Goal: Find specific page/section: Find specific page/section

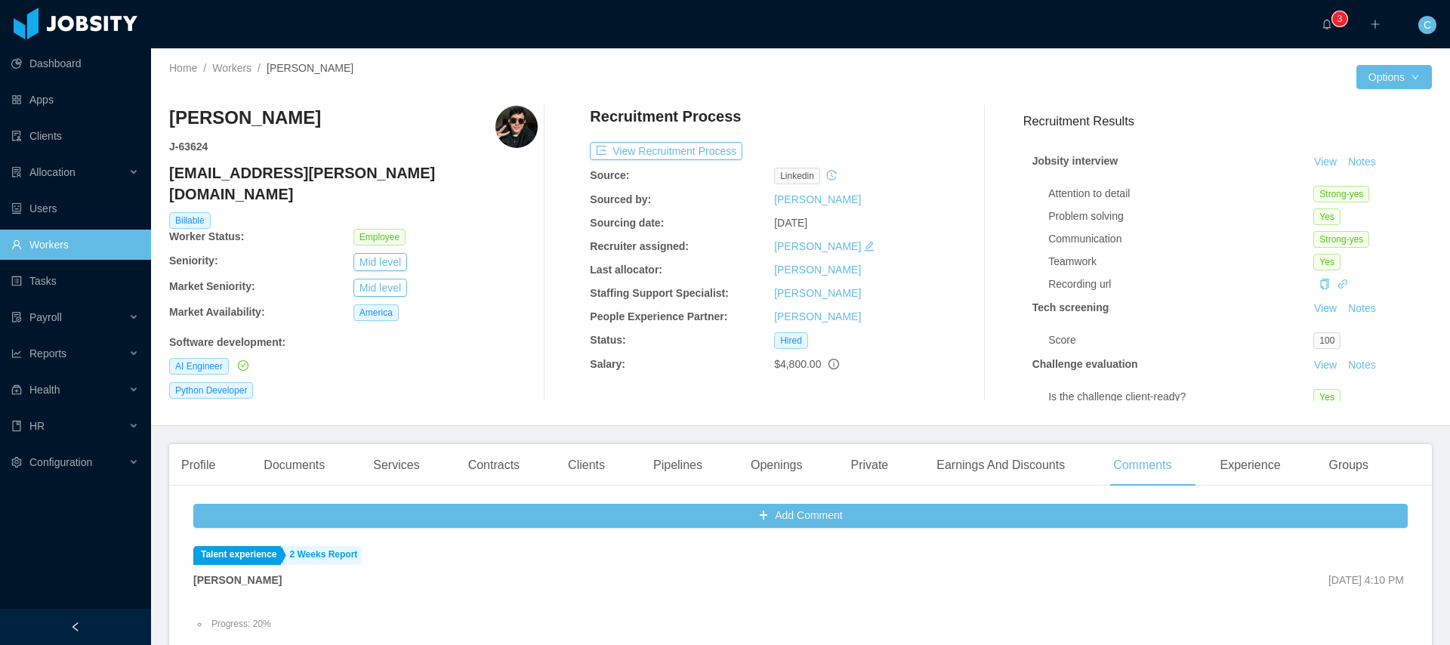
scroll to position [148, 0]
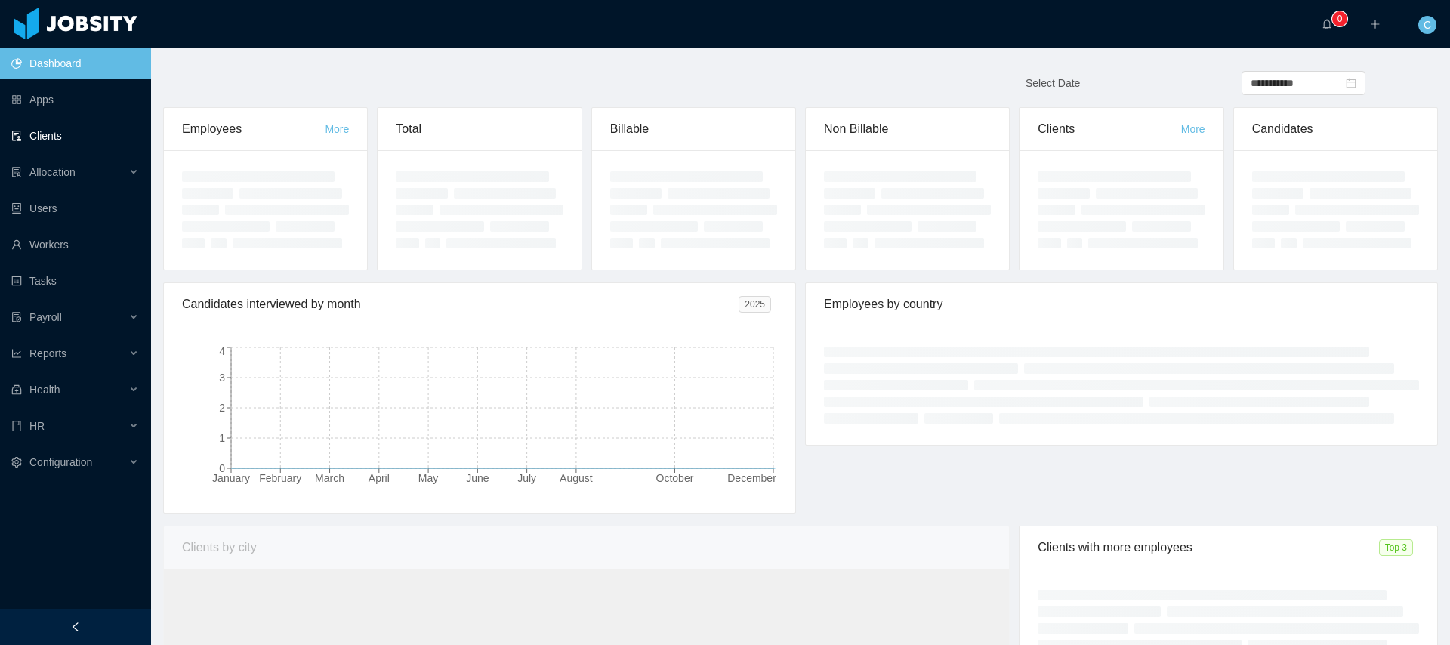
click at [93, 138] on link "Clients" at bounding box center [75, 136] width 128 height 30
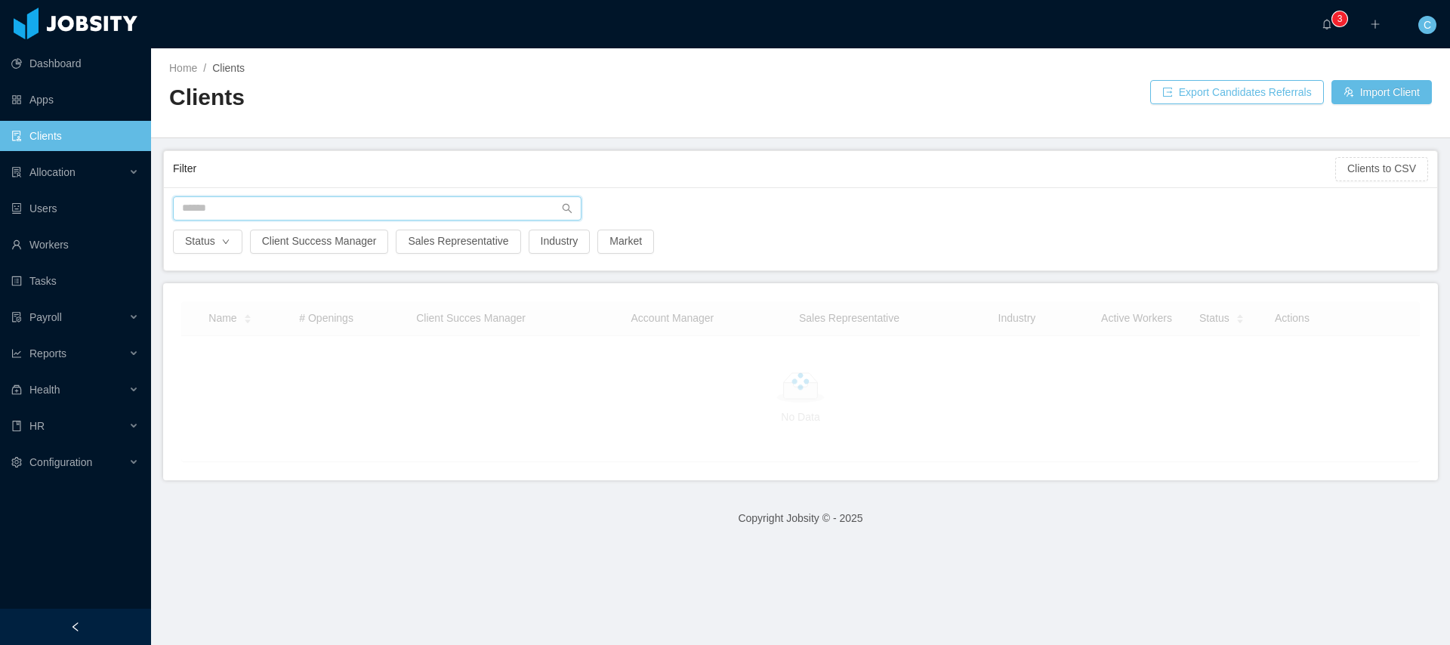
click at [243, 212] on input "text" at bounding box center [377, 208] width 408 height 24
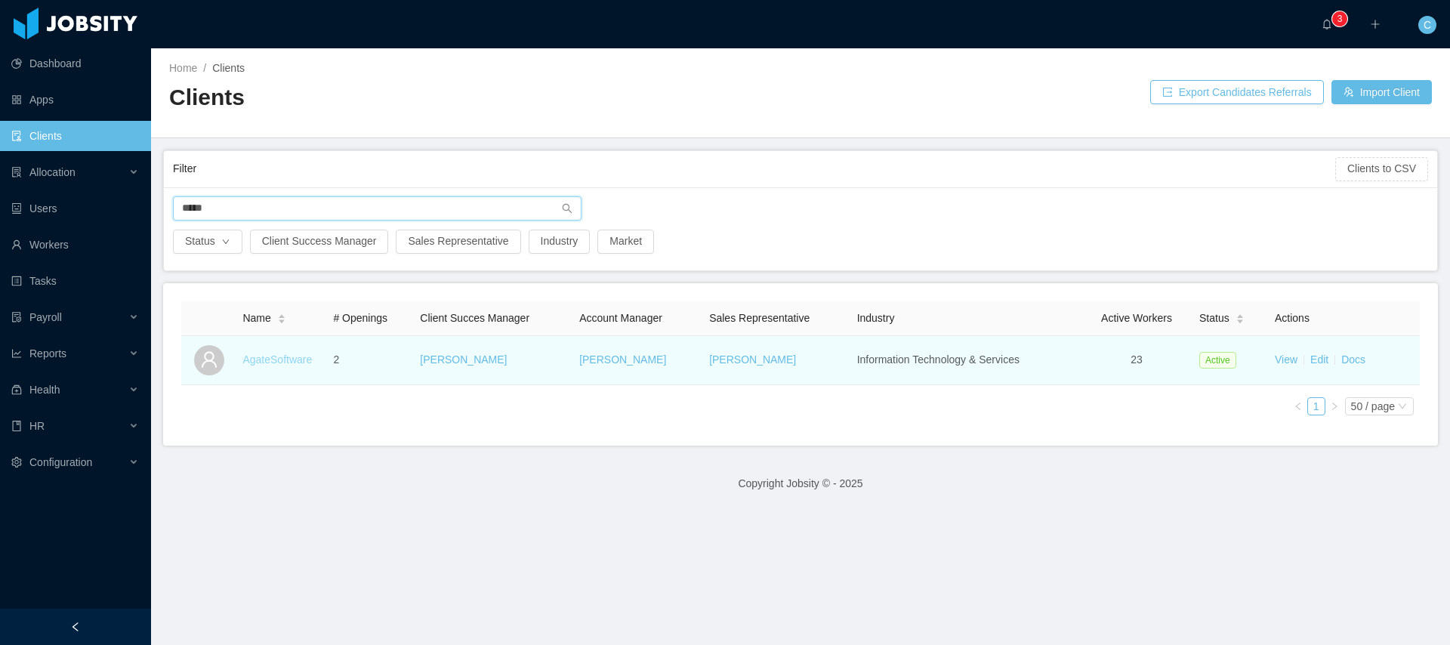
type input "*****"
click at [282, 357] on link "AgateSoftware" at bounding box center [276, 359] width 69 height 12
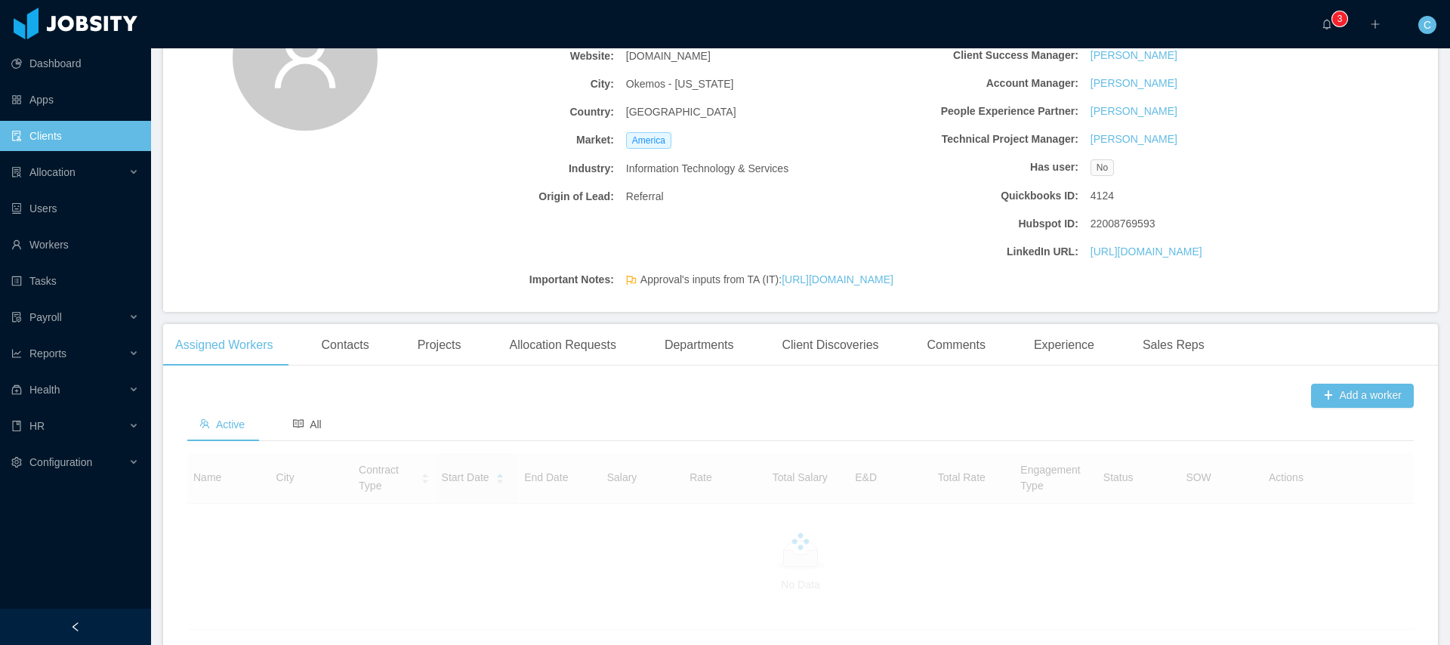
scroll to position [288, 0]
